Goal: Task Accomplishment & Management: Complete application form

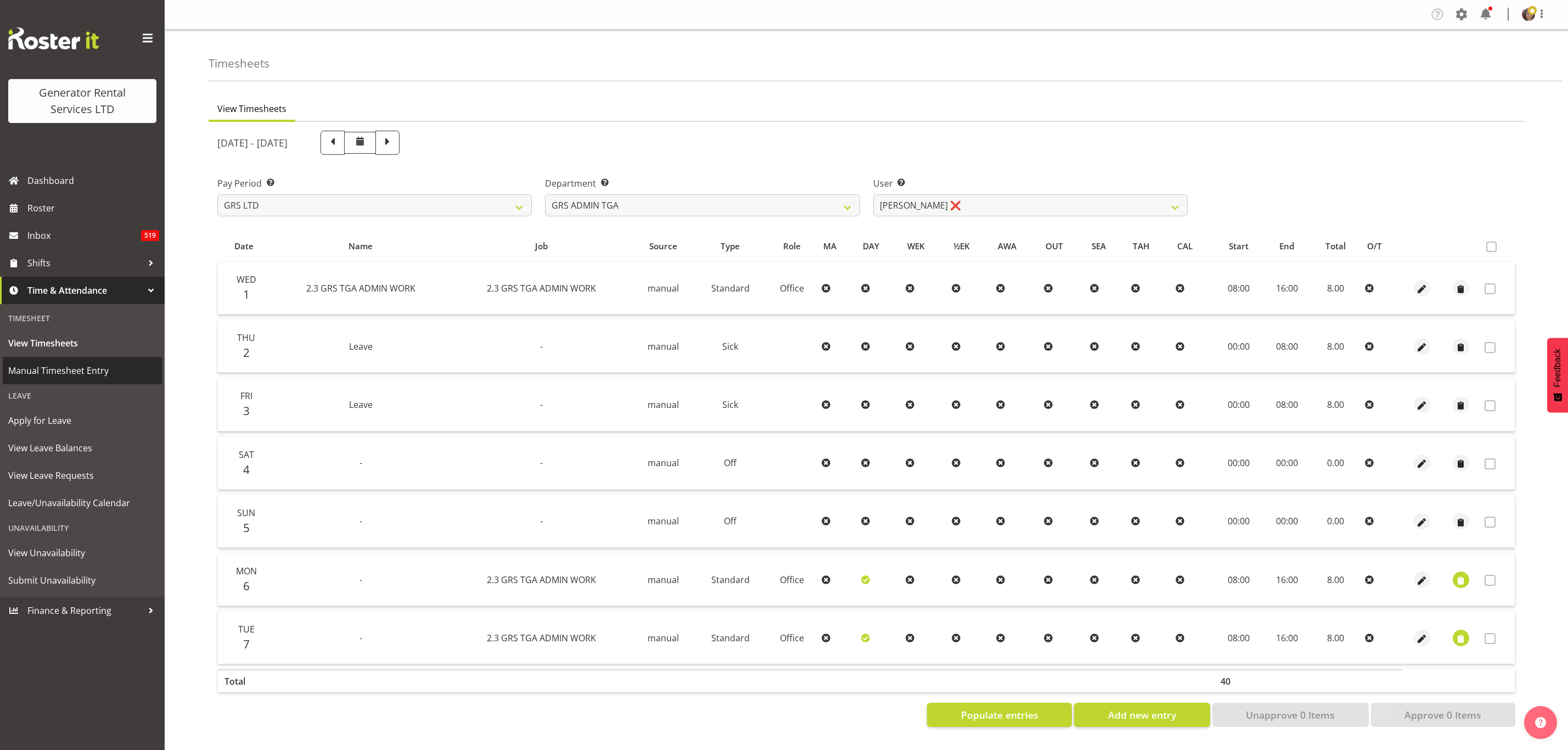
scroll to position [2, 0]
click at [36, 336] on span "View Timesheets" at bounding box center [82, 343] width 148 height 17
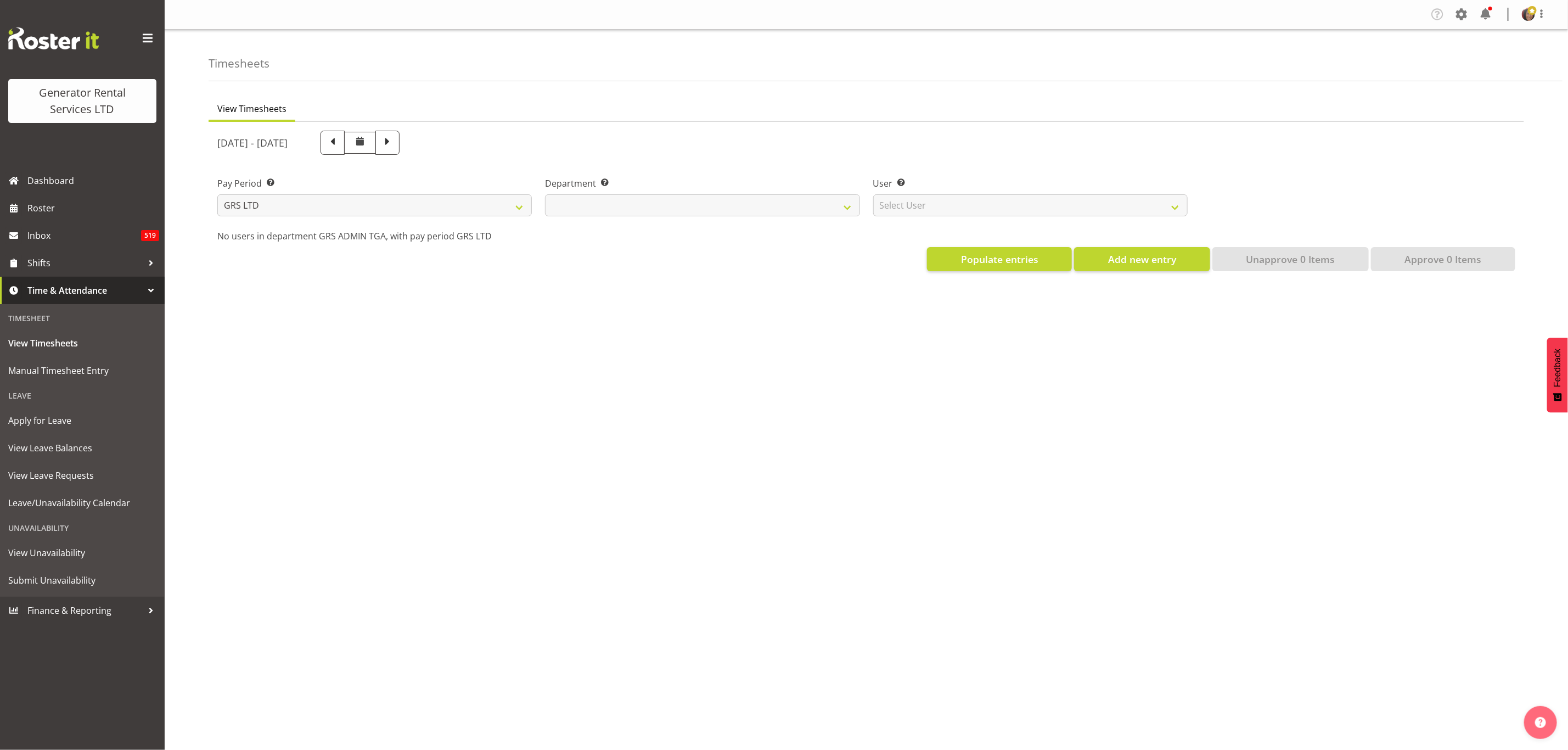
select select
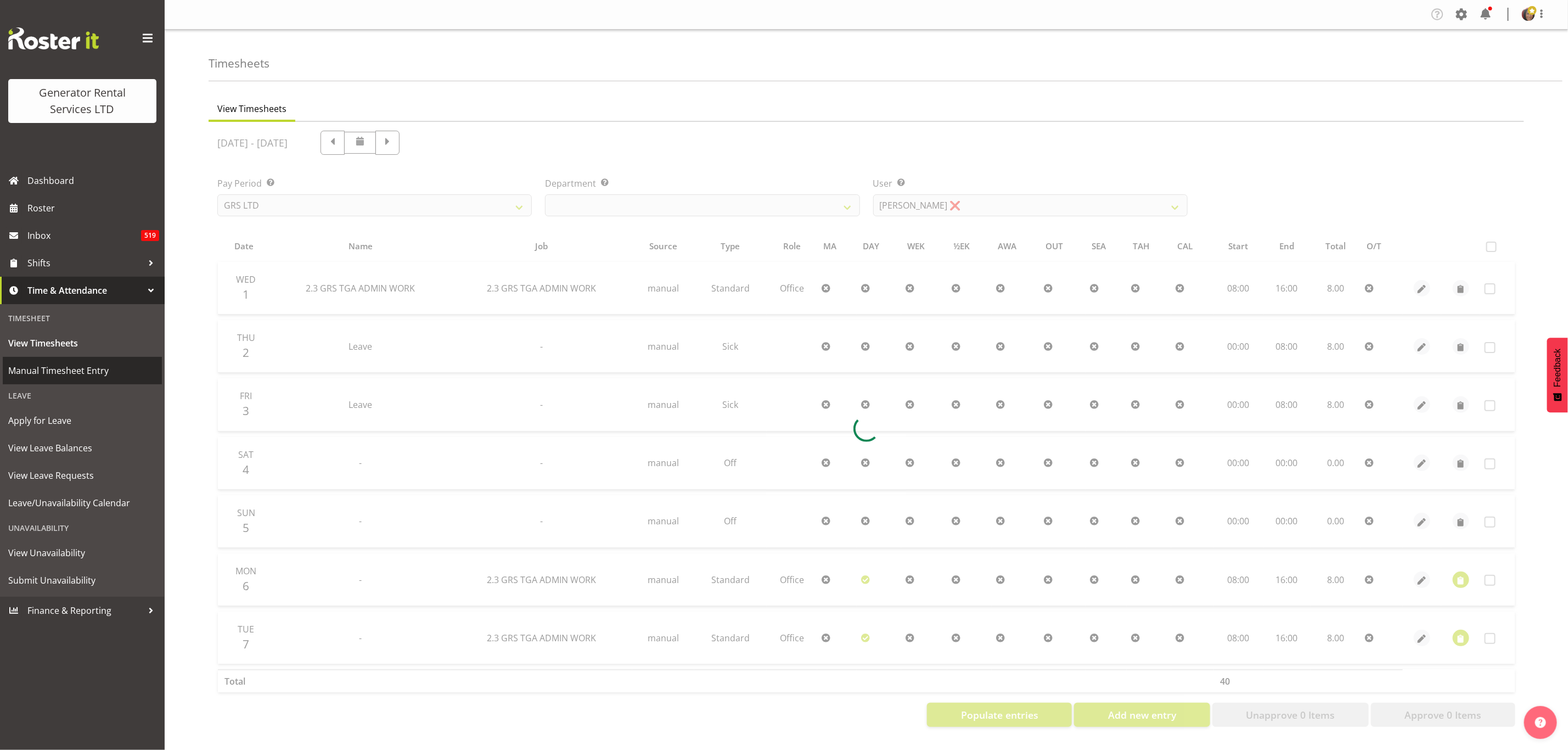
click at [76, 367] on span "Manual Timesheet Entry" at bounding box center [82, 370] width 148 height 17
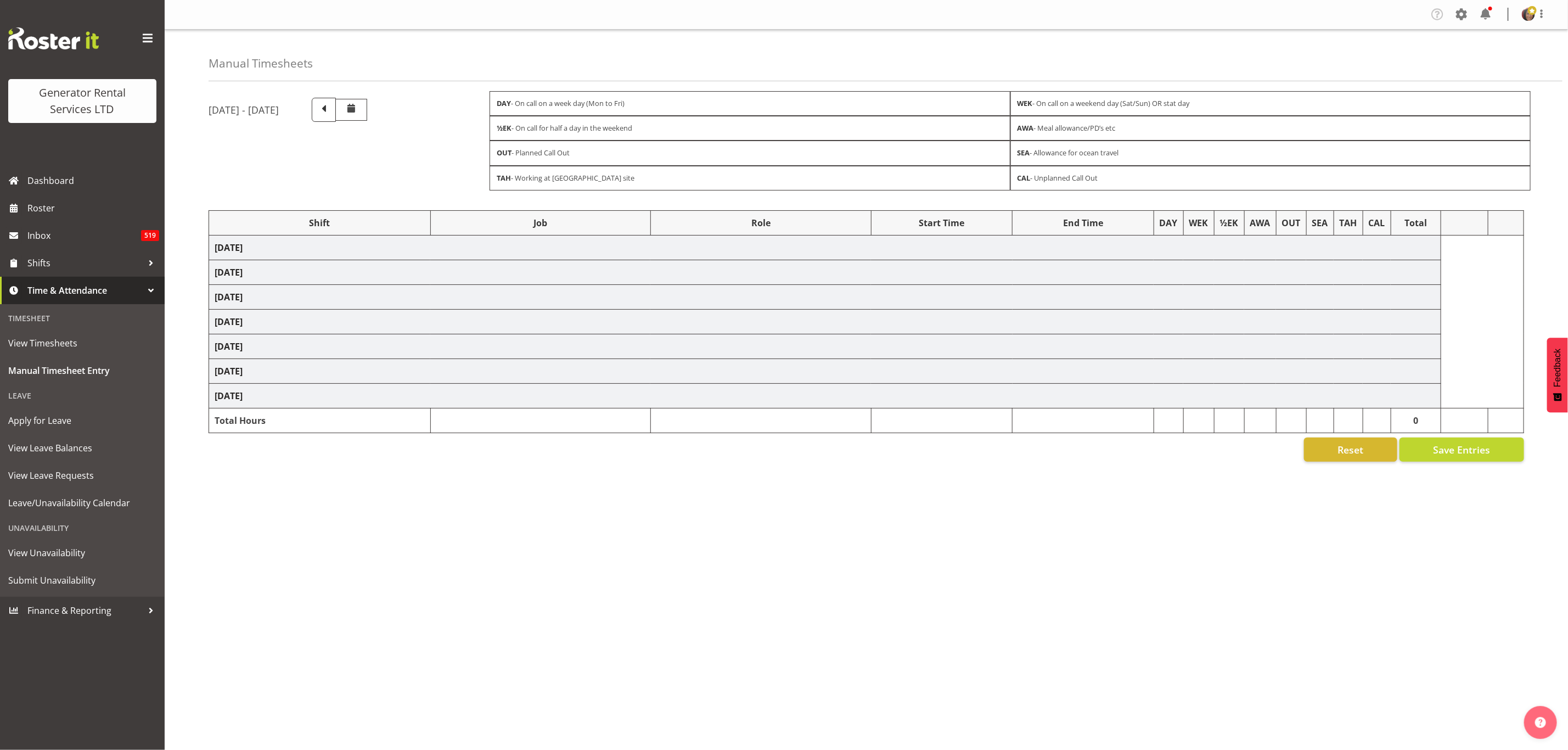
select select "2448"
select select "879"
select select "2448"
select select "879"
select select "2448"
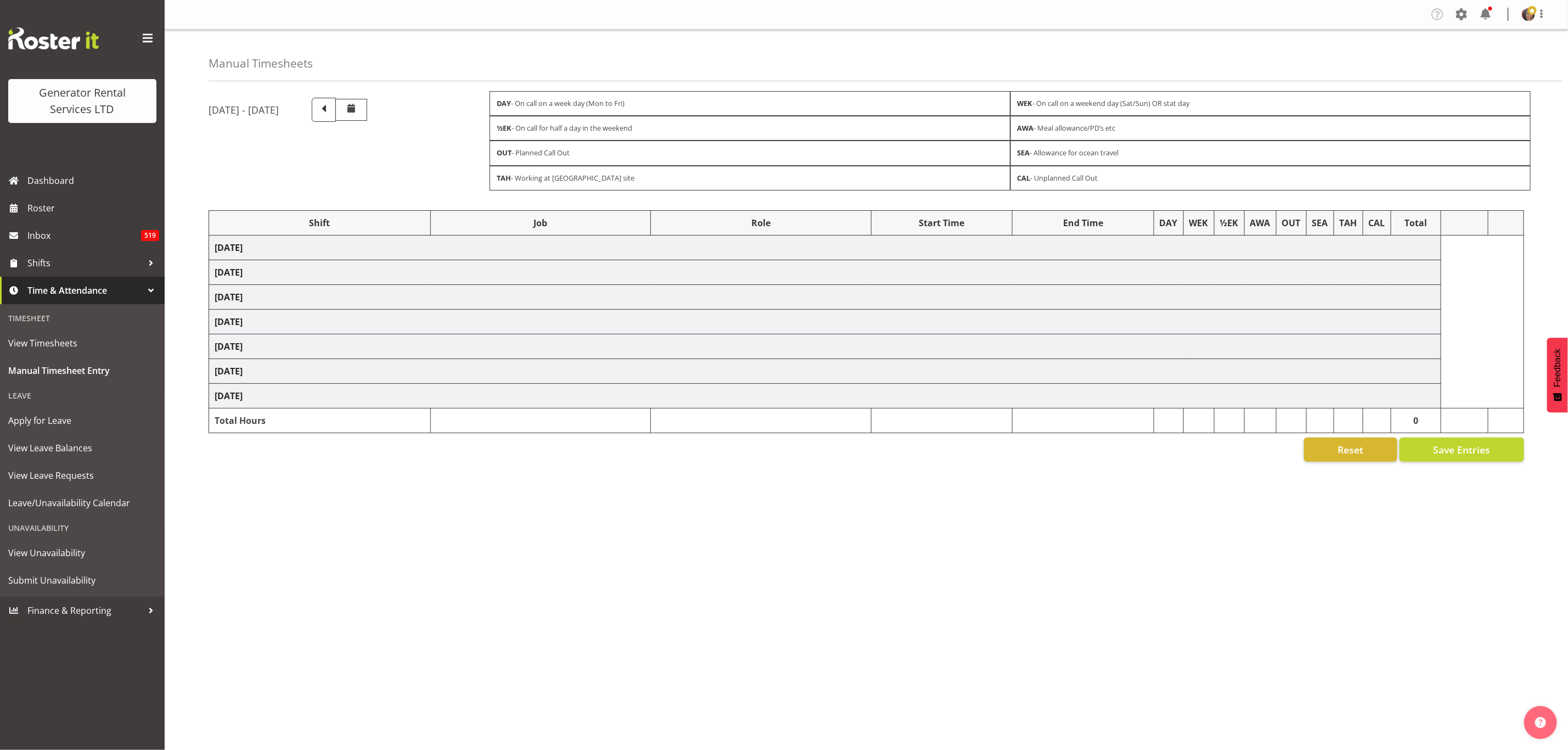
select select "879"
select select "2448"
select select "879"
select select "2448"
select select "879"
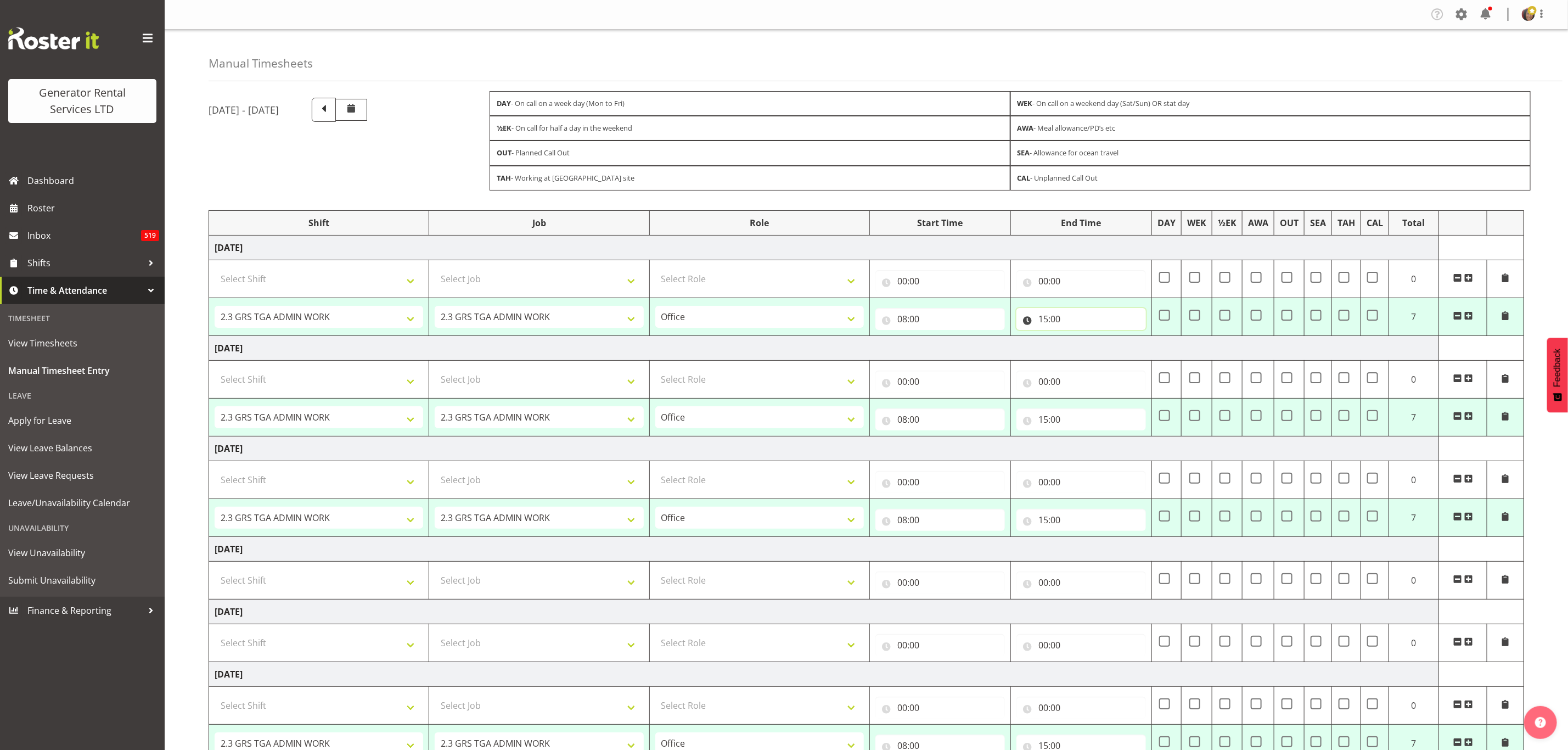
click at [1057, 320] on input "15:00" at bounding box center [1080, 318] width 130 height 22
click at [1097, 352] on select "00 01 02 03 04 05 06 07 08 09 10 11 12 13 14 15 16 17 18 19 20 21 22 23" at bounding box center [1091, 347] width 25 height 22
select select "16"
click at [1079, 340] on select "00 01 02 03 04 05 06 07 08 09 10 11 12 13 14 15 16 17 18 19 20 21 22 23" at bounding box center [1091, 347] width 25 height 22
type input "16:00"
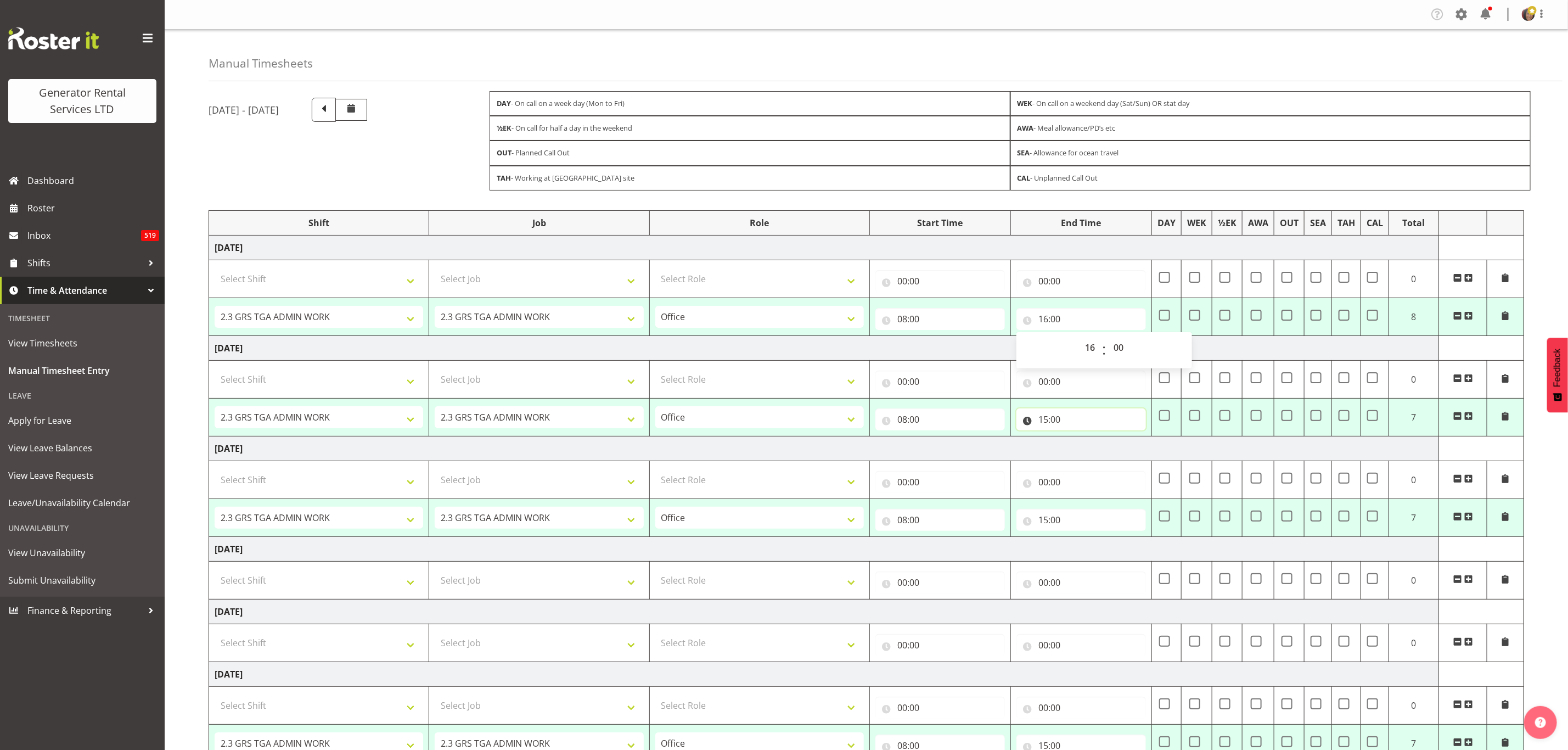
click at [1050, 417] on input "15:00" at bounding box center [1080, 419] width 130 height 22
click at [1094, 455] on select "00 01 02 03 04 05 06 07 08 09 10 11 12 13 14 15 16 17 18 19 20 21 22 23" at bounding box center [1091, 447] width 25 height 22
select select "16"
click at [1079, 441] on select "00 01 02 03 04 05 06 07 08 09 10 11 12 13 14 15 16 17 18 19 20 21 22 23" at bounding box center [1091, 447] width 25 height 22
type input "16:00"
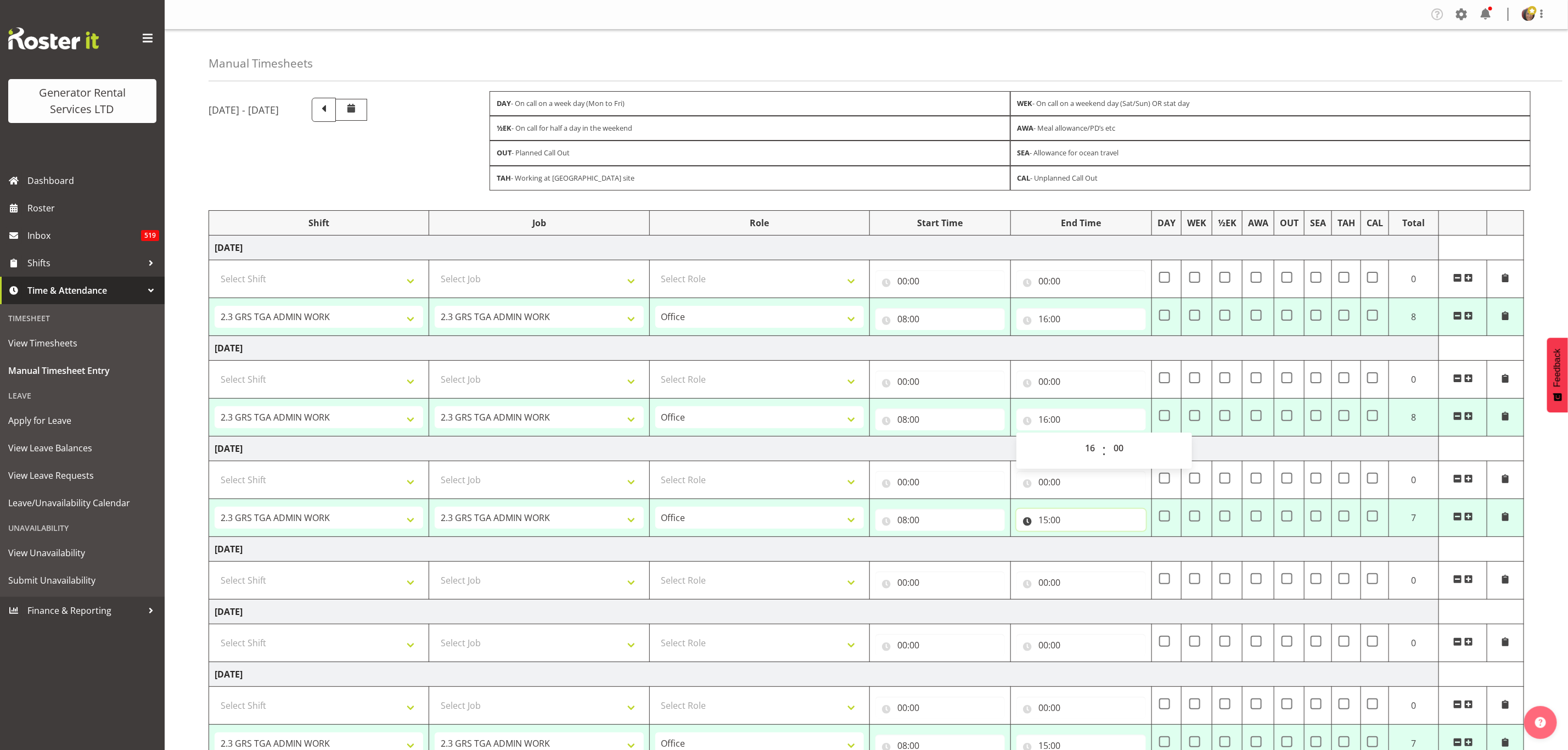
click at [1045, 524] on input "15:00" at bounding box center [1080, 519] width 130 height 22
click at [1083, 552] on select "00 01 02 03 04 05 06 07 08 09 10 11 12 13 14 15 16 17 18 19 20 21 22 23" at bounding box center [1091, 548] width 25 height 22
select select "16"
click at [1079, 542] on select "00 01 02 03 04 05 06 07 08 09 10 11 12 13 14 15 16 17 18 19 20 21 22 23" at bounding box center [1091, 548] width 25 height 22
type input "16:00"
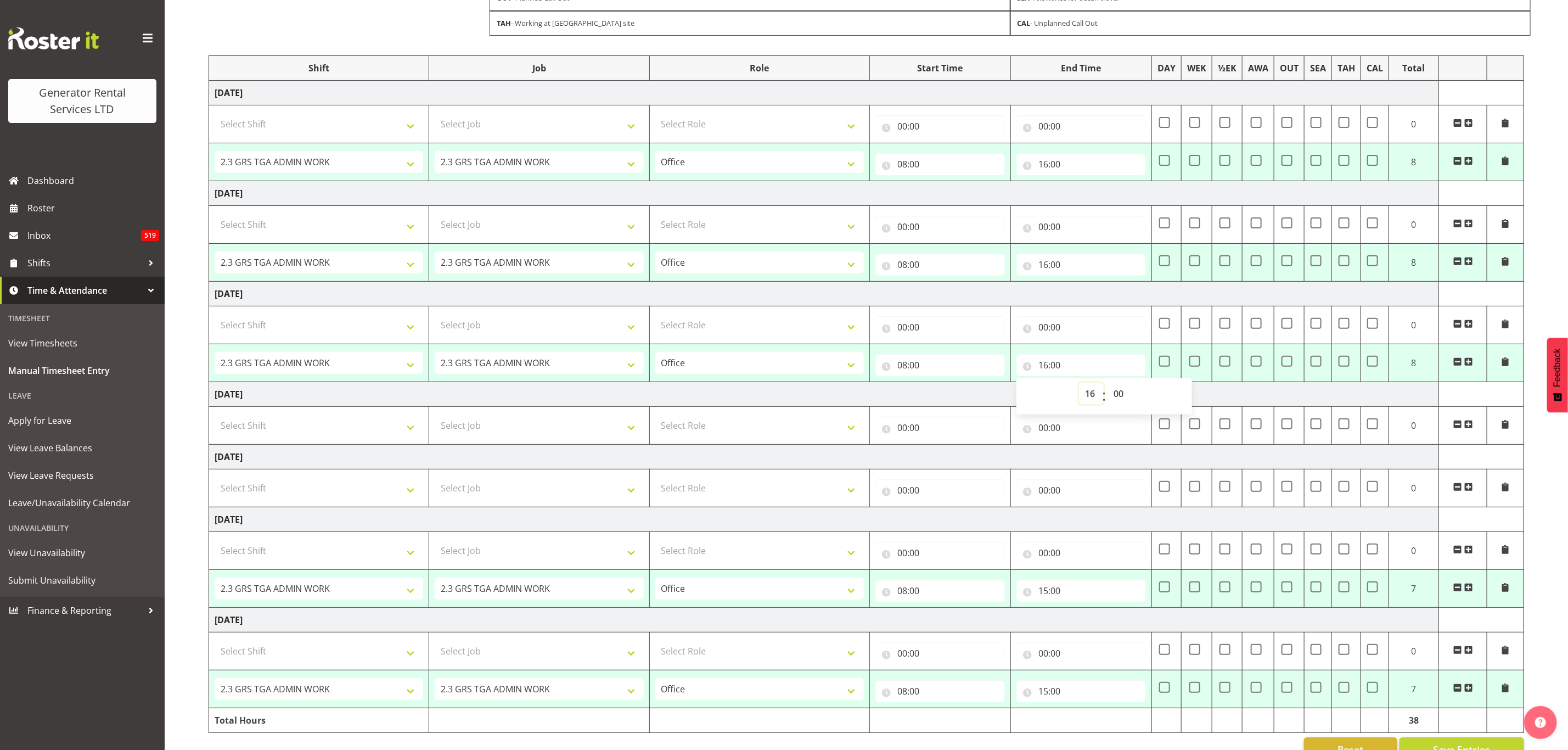
scroll to position [164, 0]
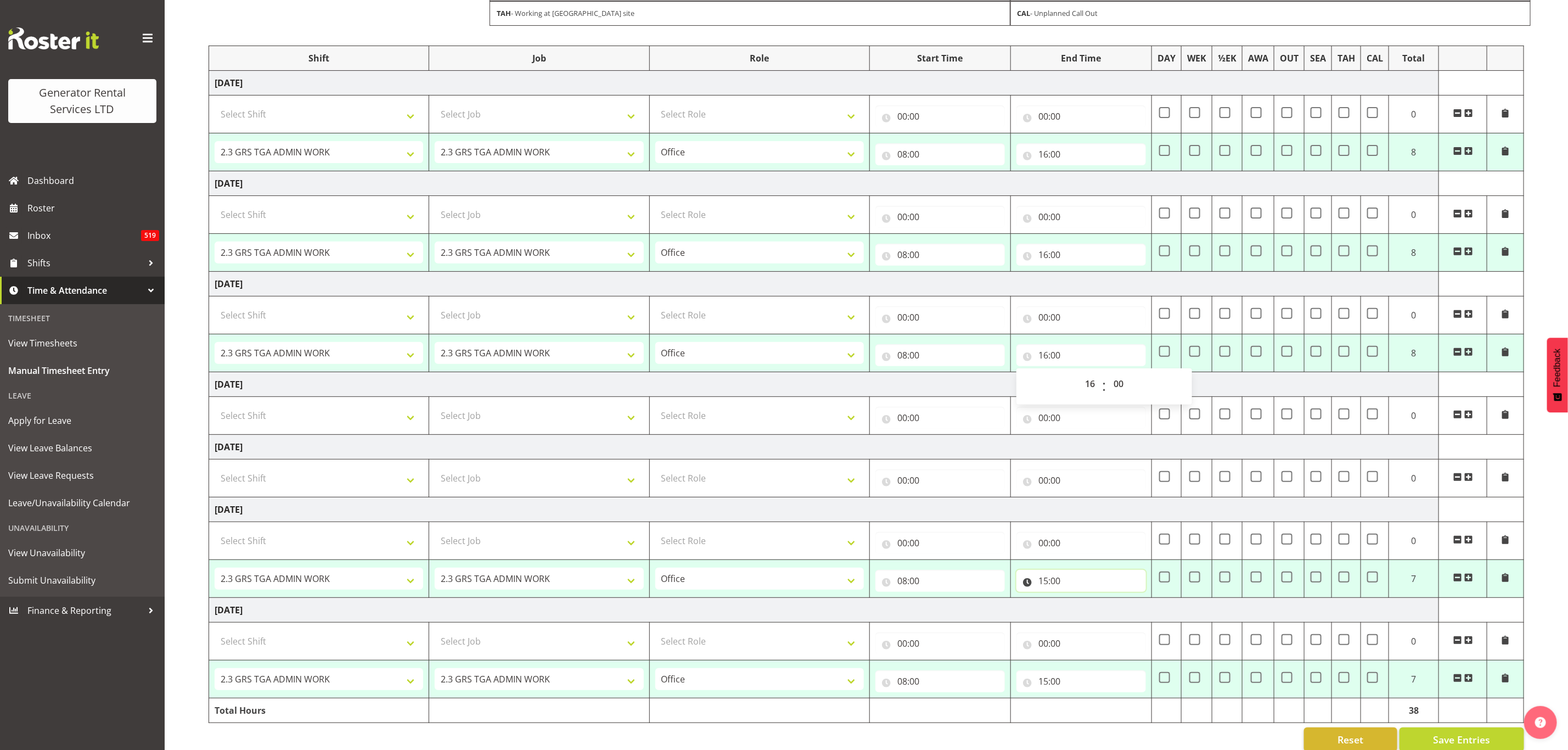
click at [1049, 585] on input "15:00" at bounding box center [1080, 580] width 130 height 22
click at [1087, 608] on select "00 01 02 03 04 05 06 07 08 09 10 11 12 13 14 15 16 17 18 19 20 21 22 23" at bounding box center [1091, 609] width 25 height 22
select select "16"
click at [1079, 605] on select "00 01 02 03 04 05 06 07 08 09 10 11 12 13 14 15 16 17 18 19 20 21 22 23" at bounding box center [1091, 609] width 25 height 22
type input "16:00"
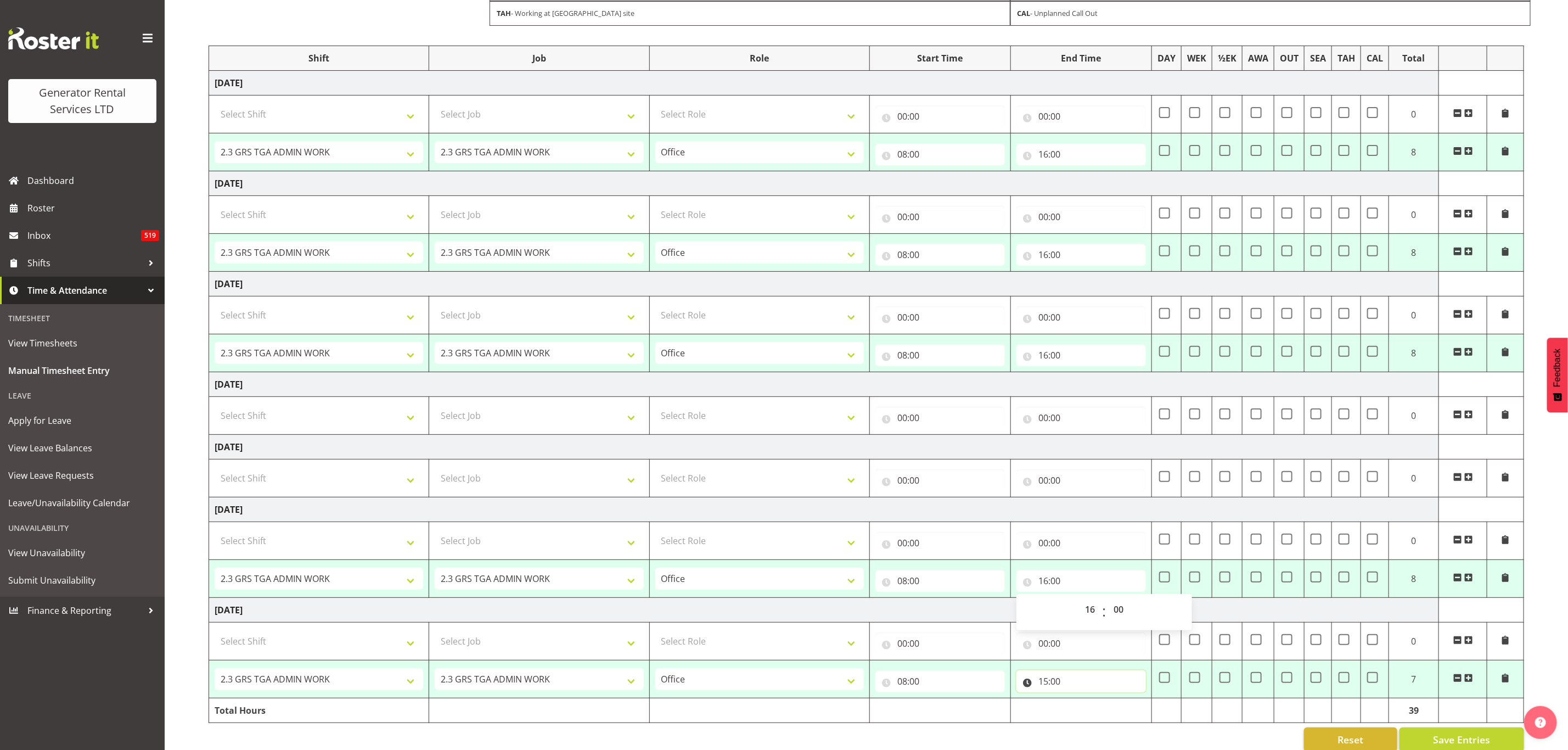
click at [1045, 684] on input "15:00" at bounding box center [1080, 680] width 130 height 22
click at [1086, 711] on select "00 01 02 03 04 05 06 07 08 09 10 11 12 13 14 15 16 17 18 19 20 21 22 23" at bounding box center [1091, 709] width 25 height 22
select select "16"
click at [1079, 706] on select "00 01 02 03 04 05 06 07 08 09 10 11 12 13 14 15 16 17 18 19 20 21 22 23" at bounding box center [1091, 709] width 25 height 22
type input "16:00"
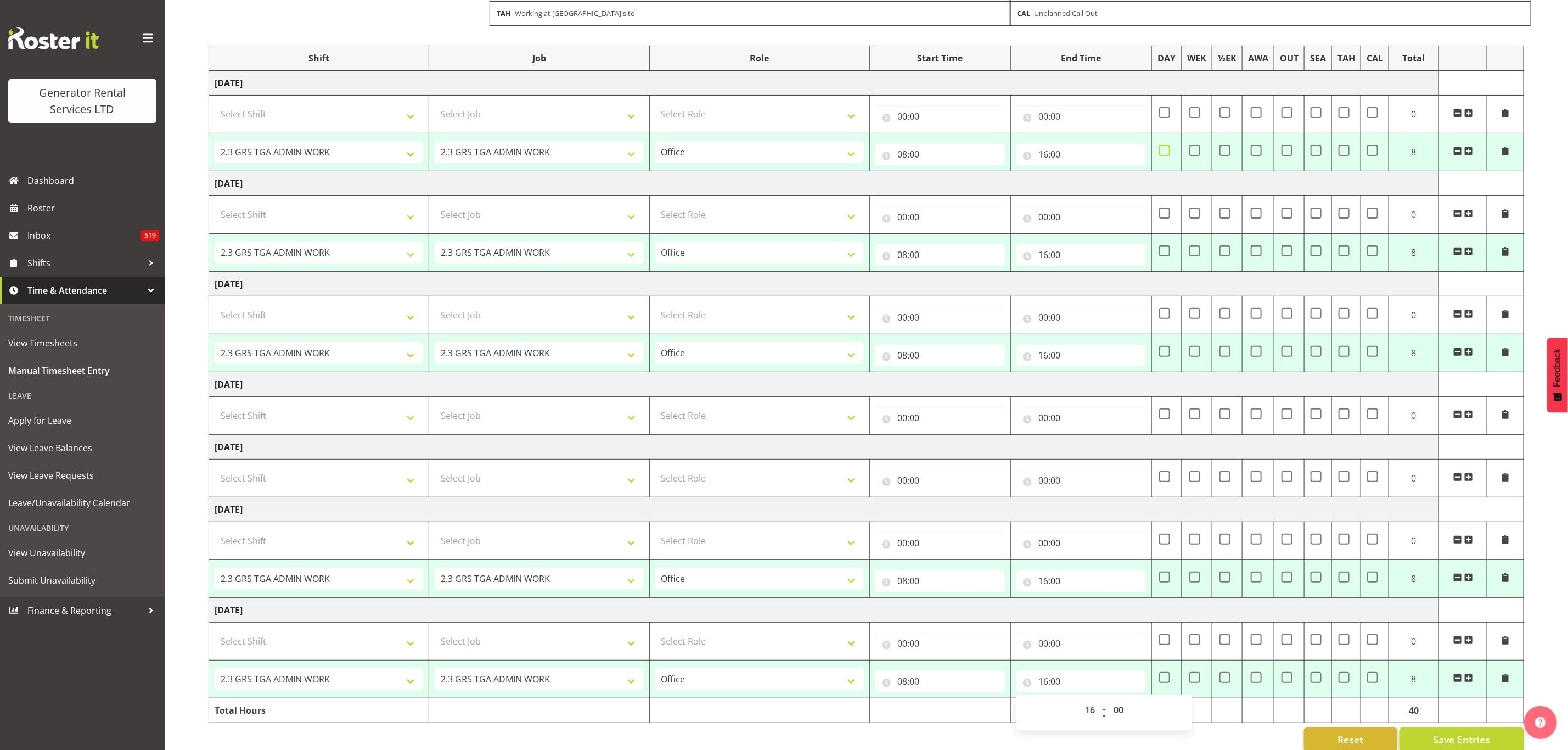
click at [1160, 154] on span at bounding box center [1164, 150] width 11 height 11
click at [1160, 154] on input "checkbox" at bounding box center [1163, 150] width 7 height 7
checkbox input "true"
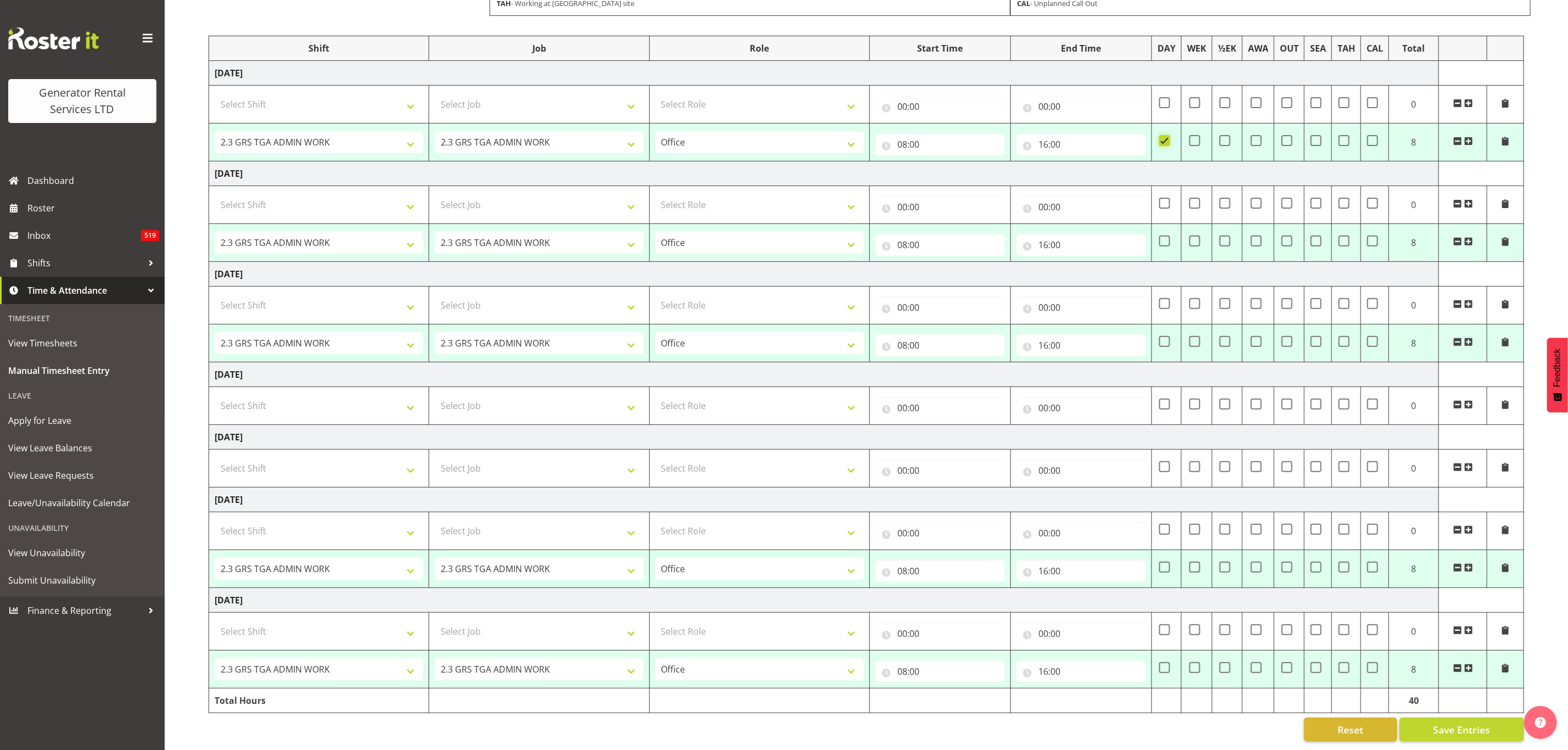
scroll to position [195, 0]
click at [1502, 123] on td at bounding box center [1505, 141] width 37 height 38
click at [1502, 137] on span at bounding box center [1505, 141] width 9 height 9
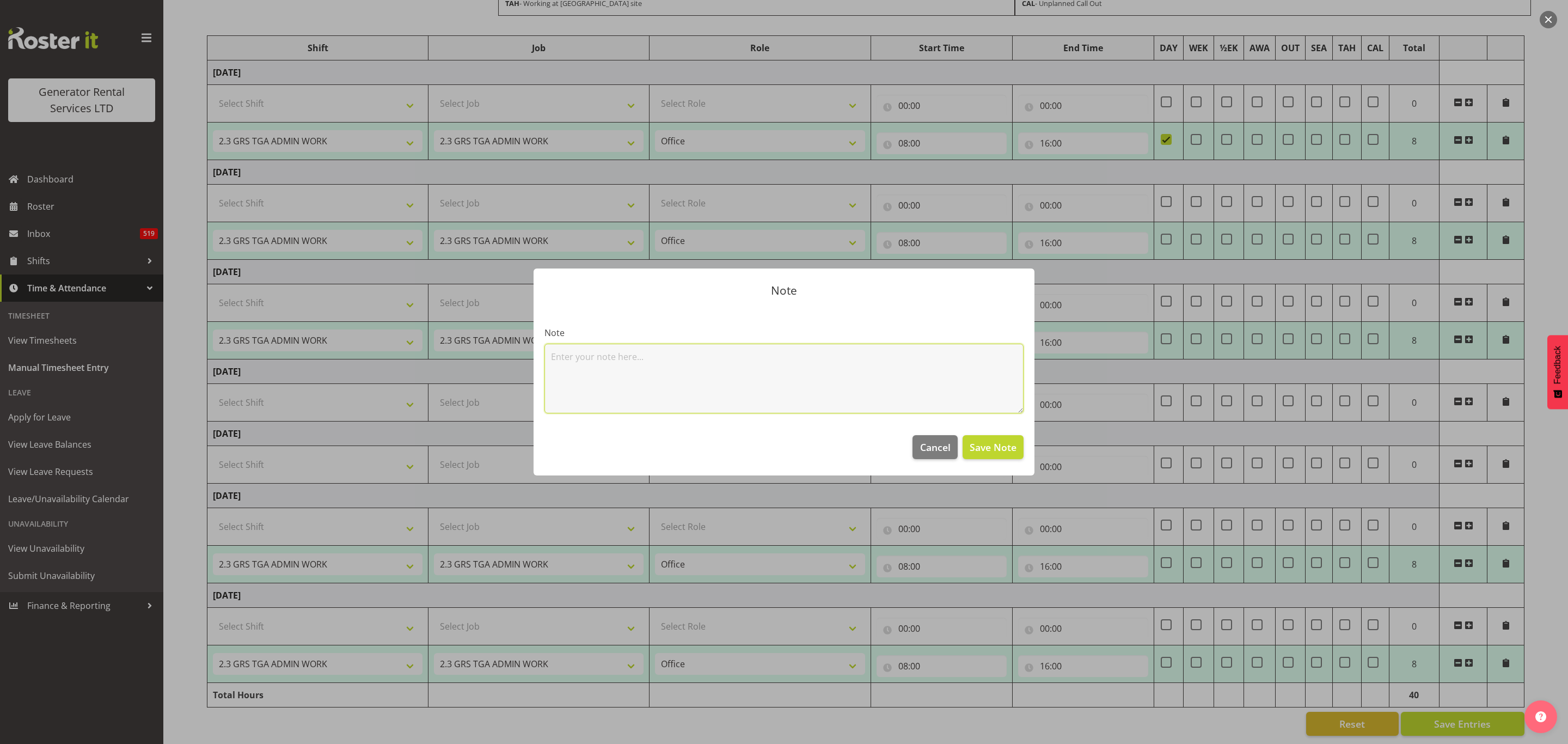
click at [747, 386] on textarea at bounding box center [784, 379] width 479 height 70
type textarea "cover oncall for [PERSON_NAME] while he was sick"
click at [996, 449] on span "Save Note" at bounding box center [992, 447] width 46 height 14
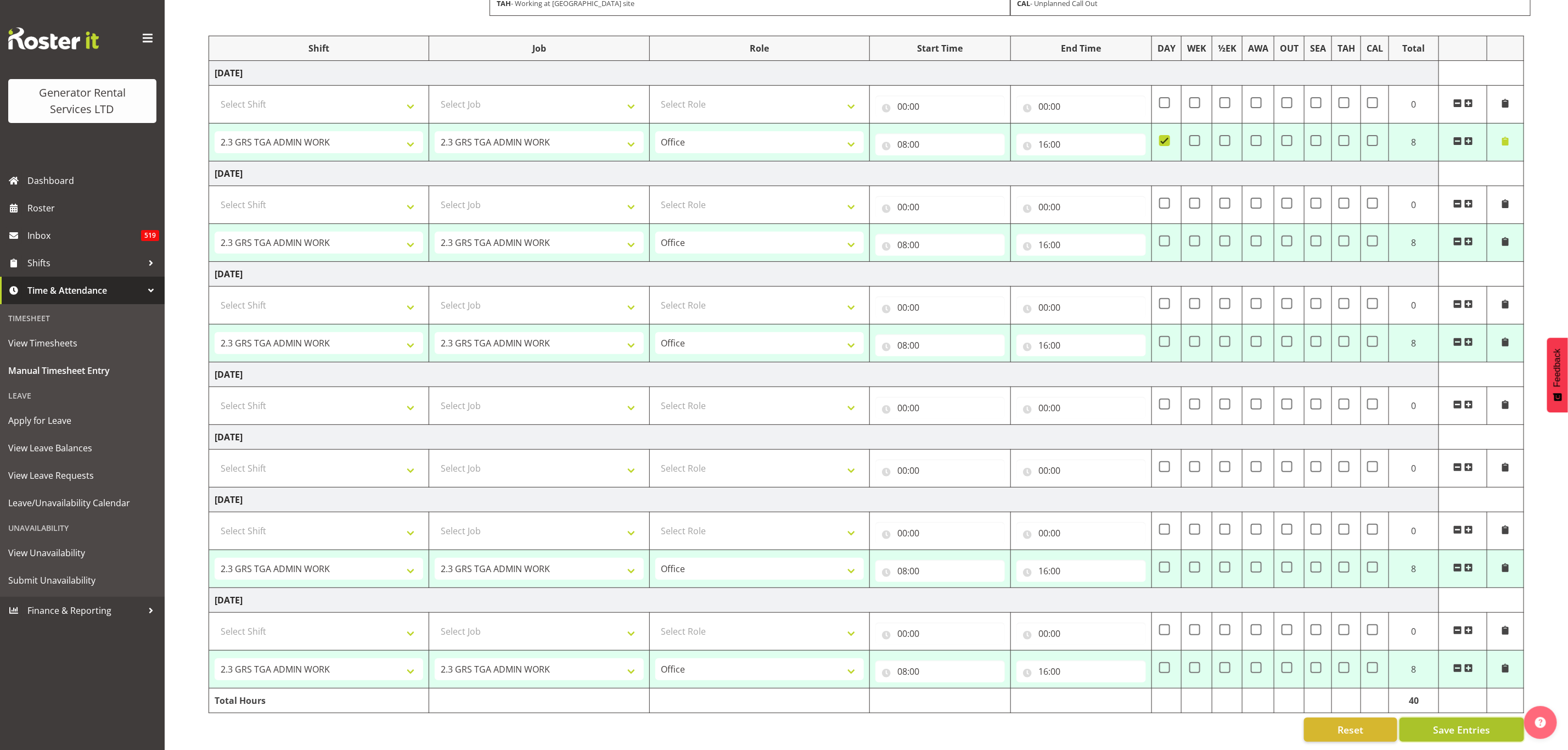
click at [1439, 722] on span "Save Entries" at bounding box center [1461, 729] width 57 height 14
select select "2448"
select select "879"
type input "08:00"
type input "16:00"
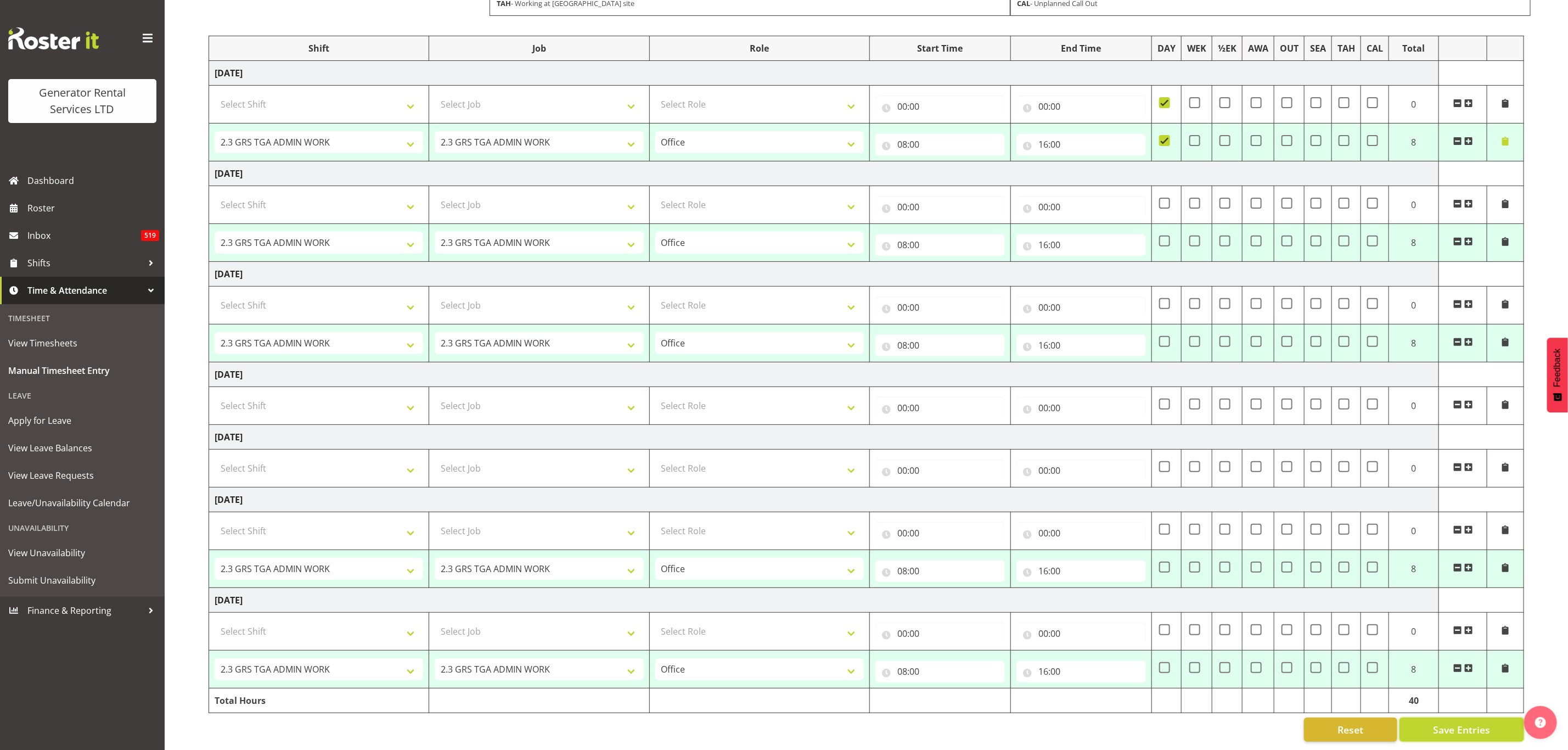
checkbox input "true"
select select "2448"
select select "879"
type input "08:00"
type input "16:00"
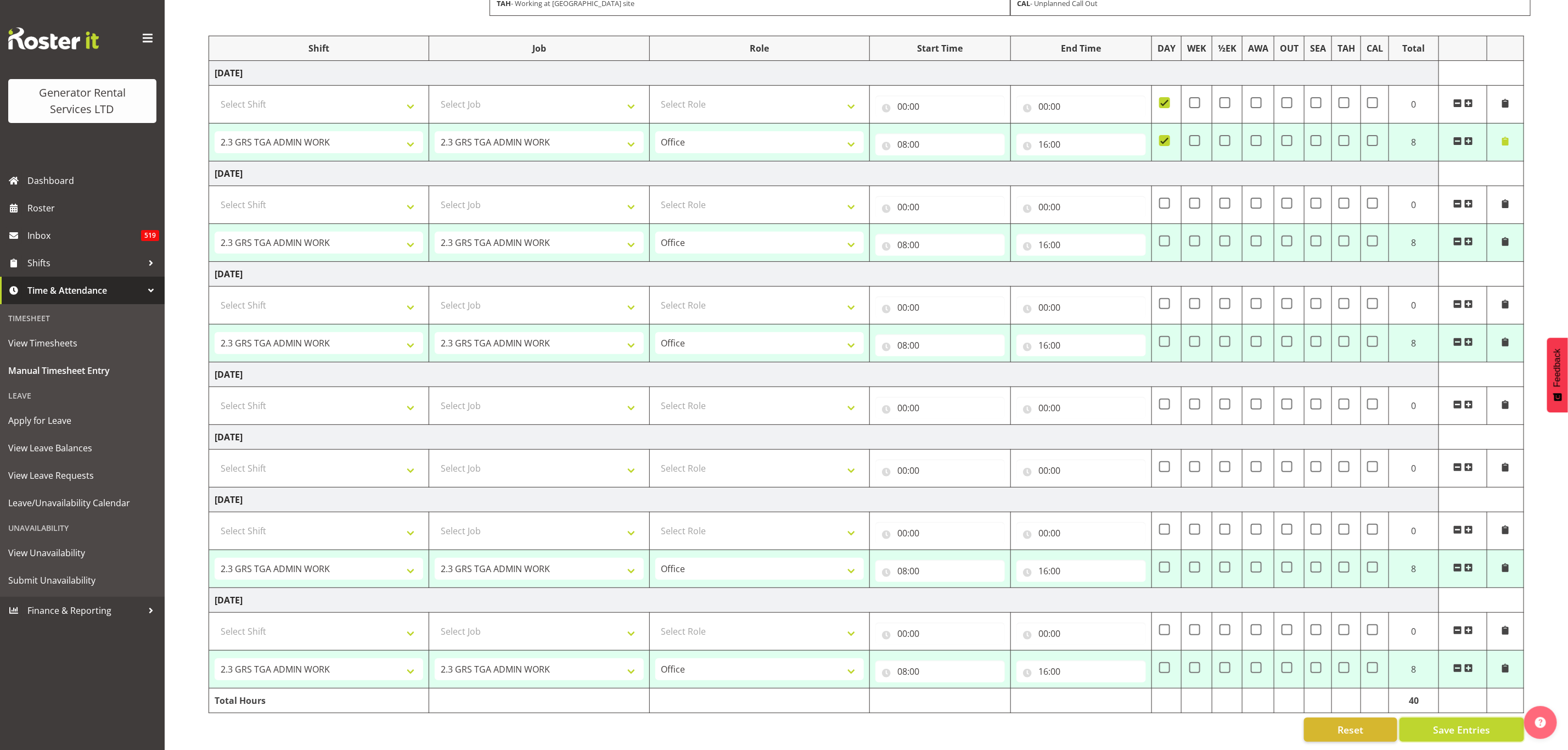
select select "2448"
select select "879"
type input "08:00"
type input "16:00"
select select "2448"
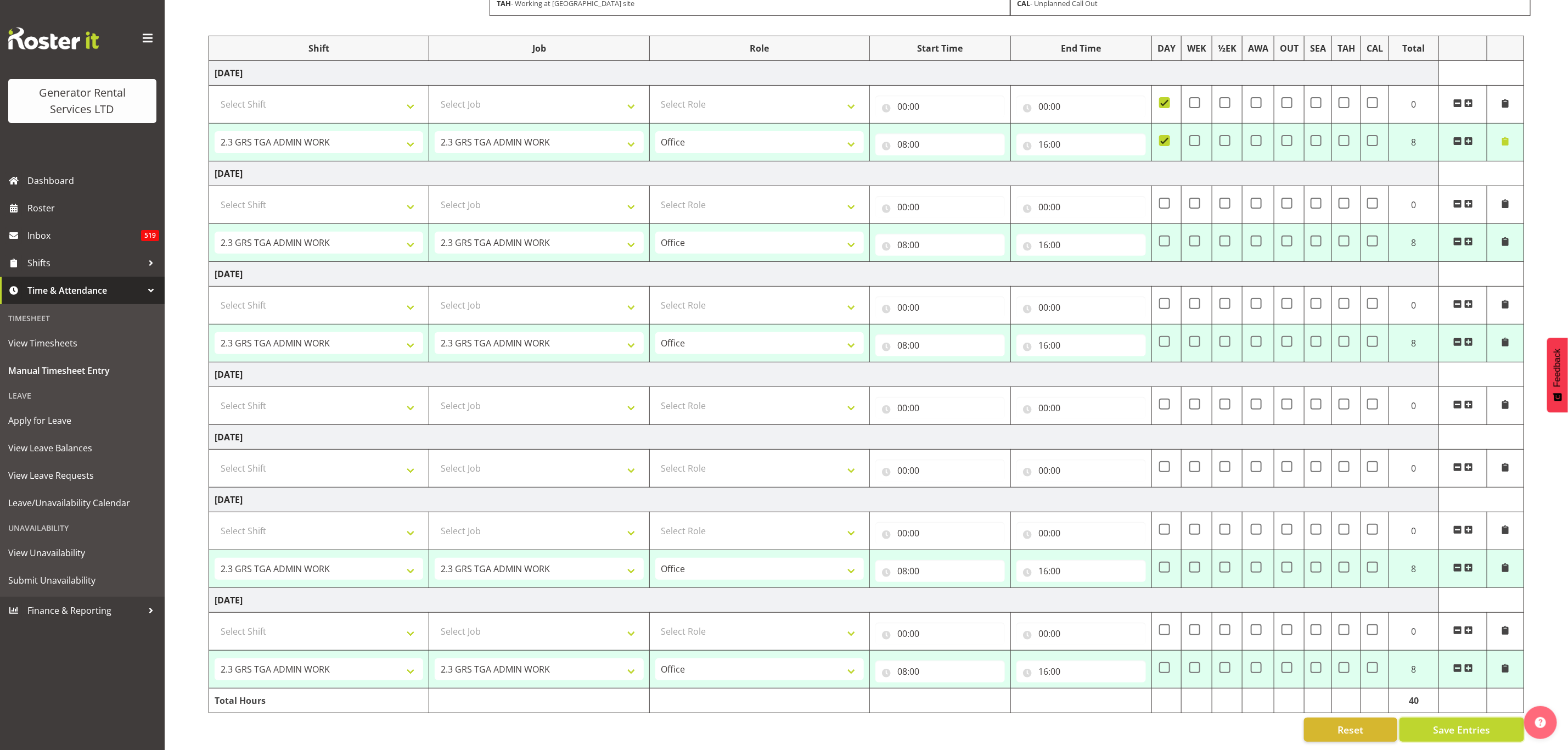
select select "879"
type input "08:00"
type input "16:00"
select select "2448"
select select "879"
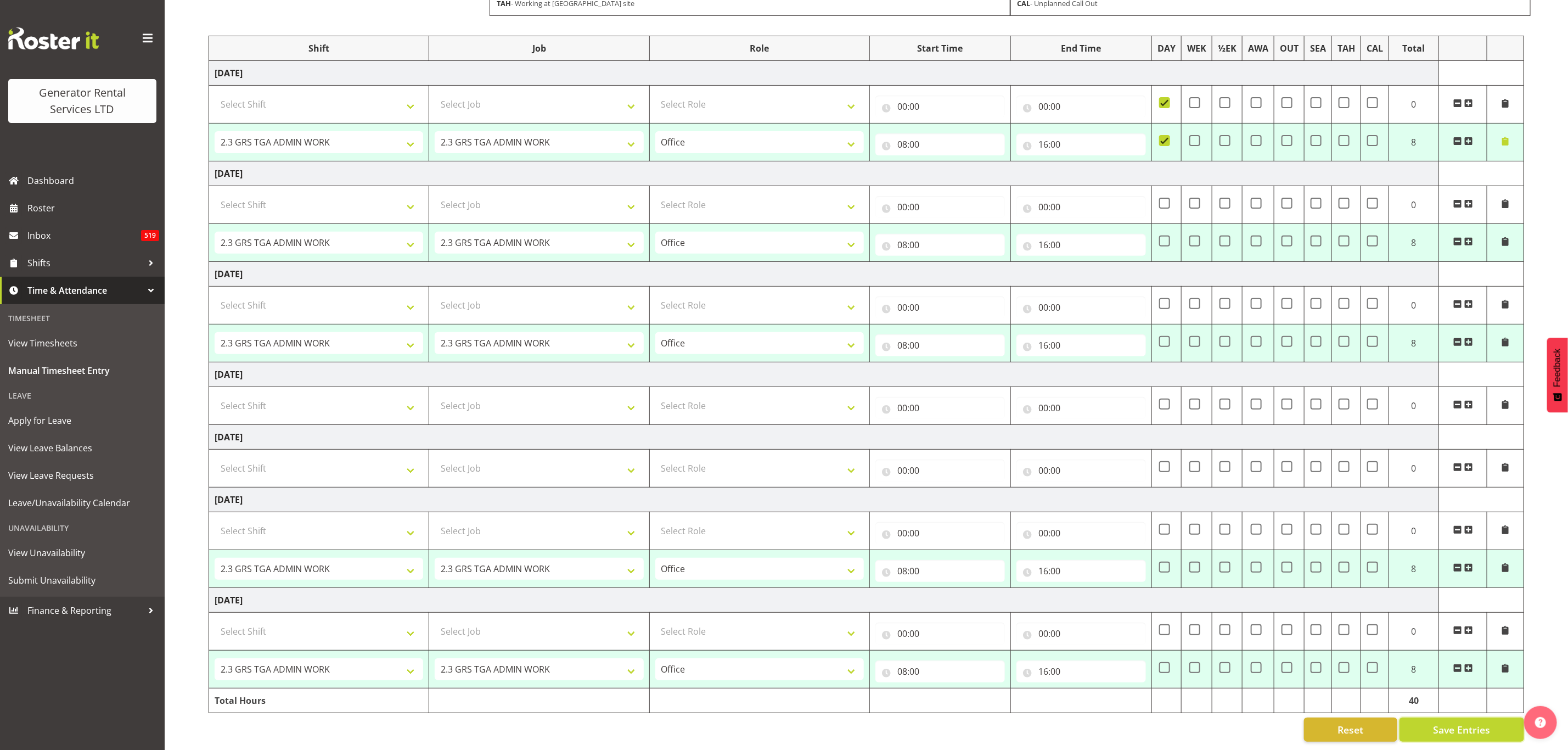
type input "08:00"
type input "16:00"
select select "2448"
select select "879"
select select "2448"
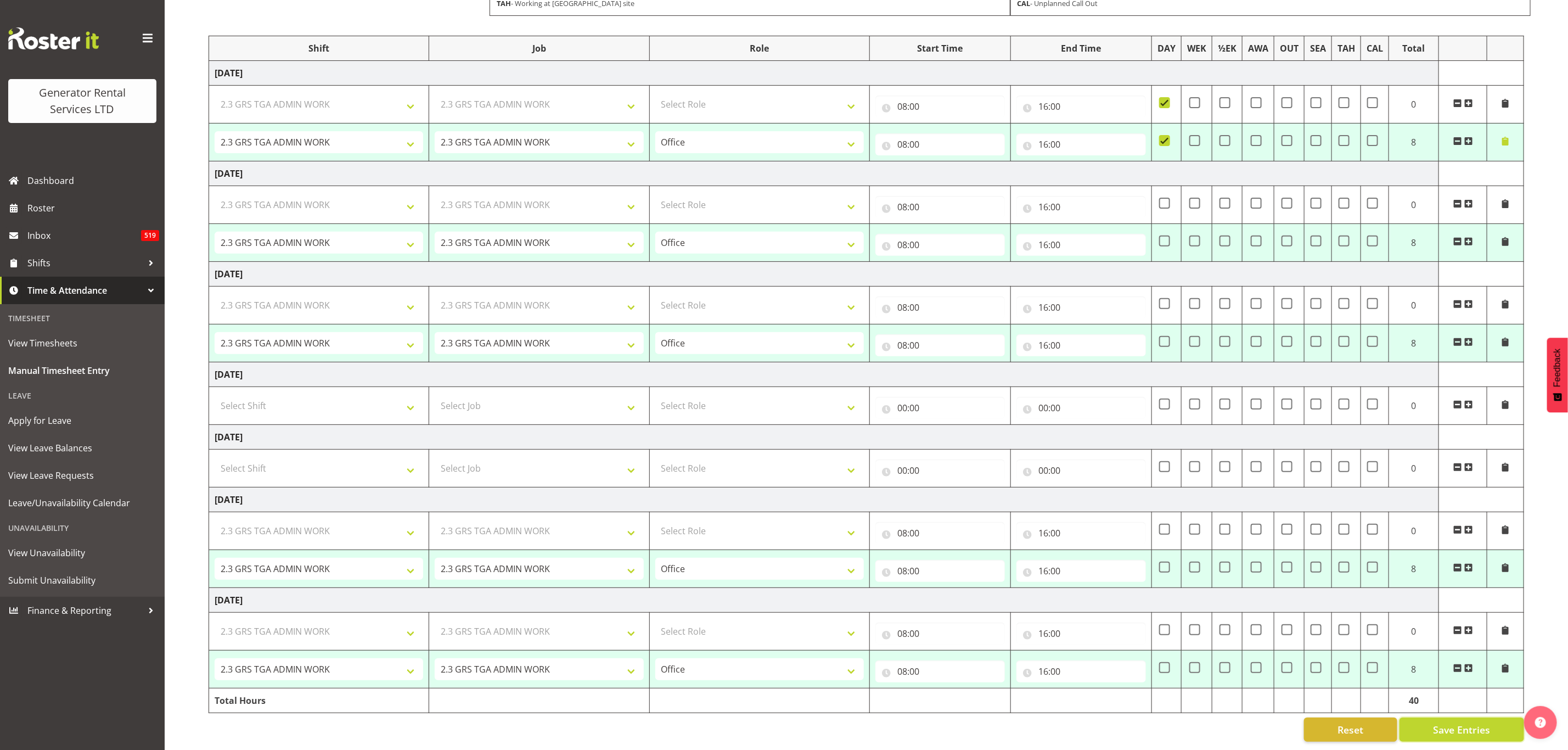
select select "879"
select select "2448"
select select "879"
select select "2448"
select select "879"
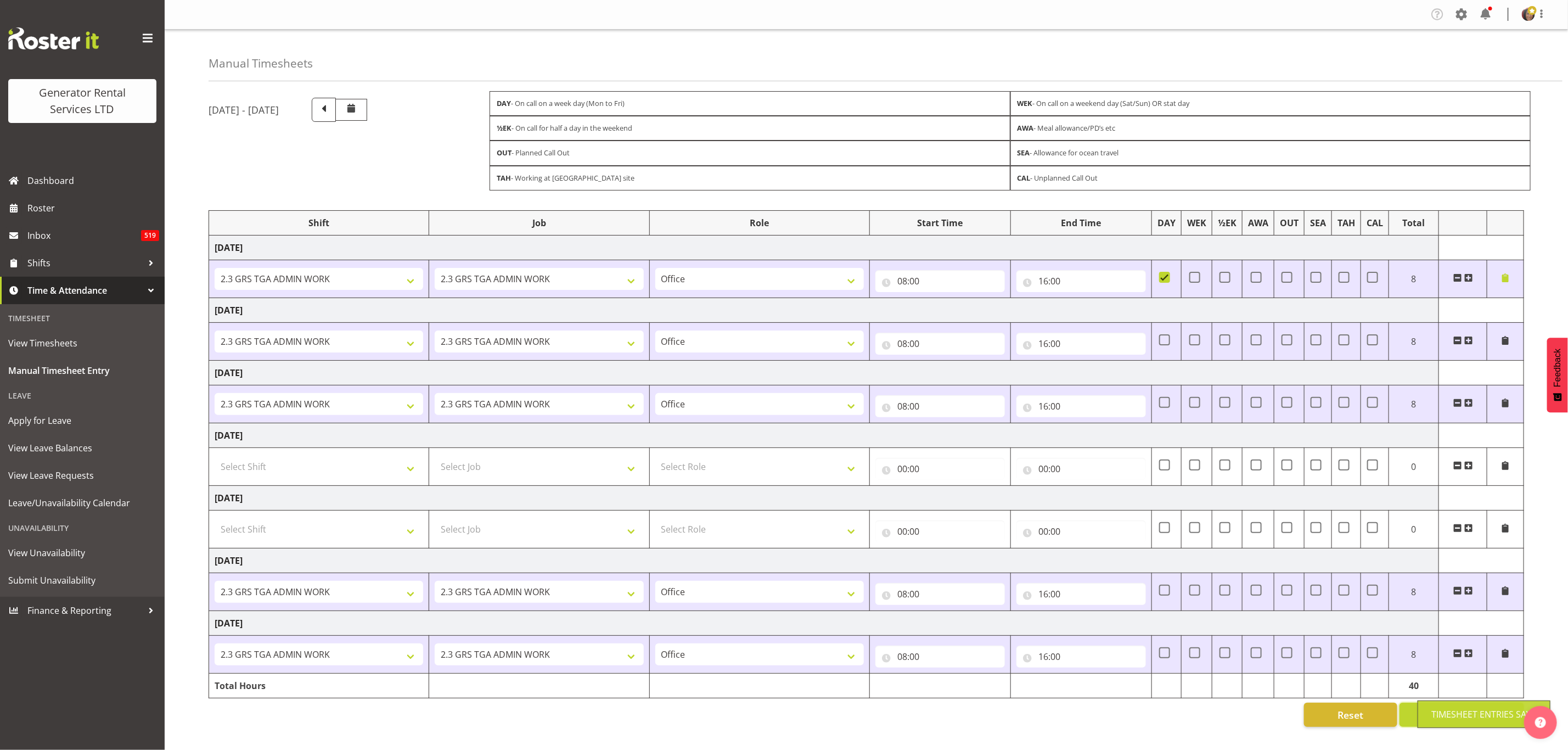
scroll to position [4, 0]
